Goal: Information Seeking & Learning: Learn about a topic

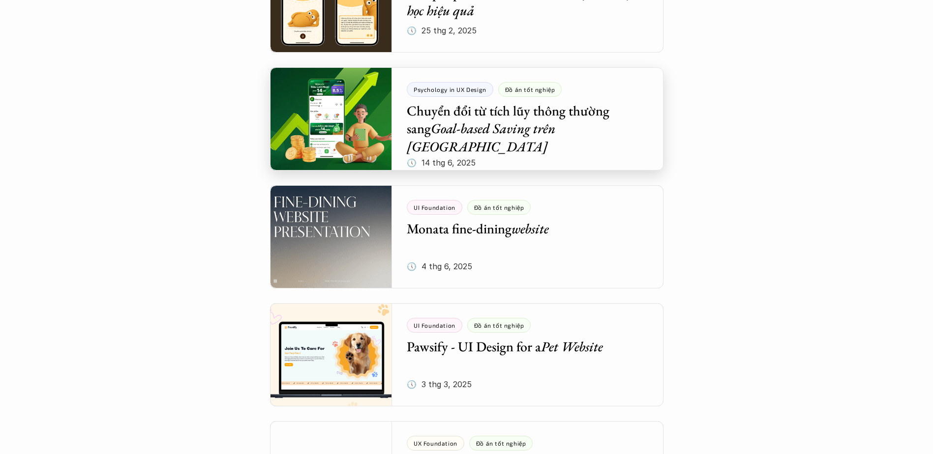
scroll to position [295, 0]
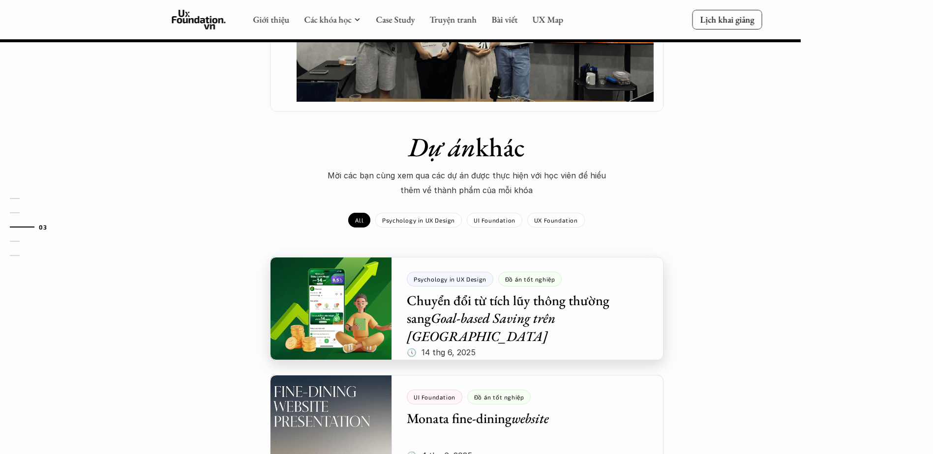
scroll to position [885, 0]
